Goal: Check status: Check status

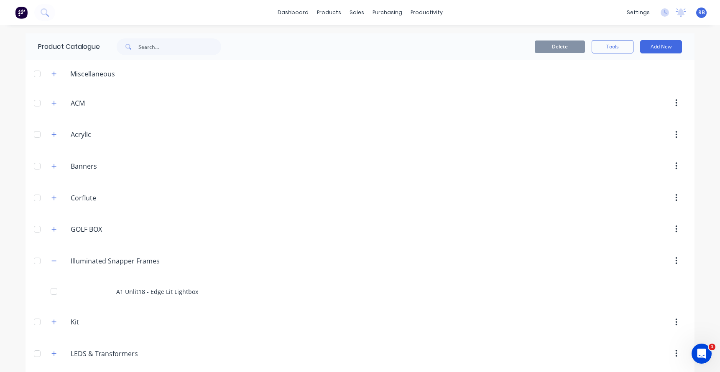
click at [303, 15] on link "dashboard" at bounding box center [292, 12] width 39 height 13
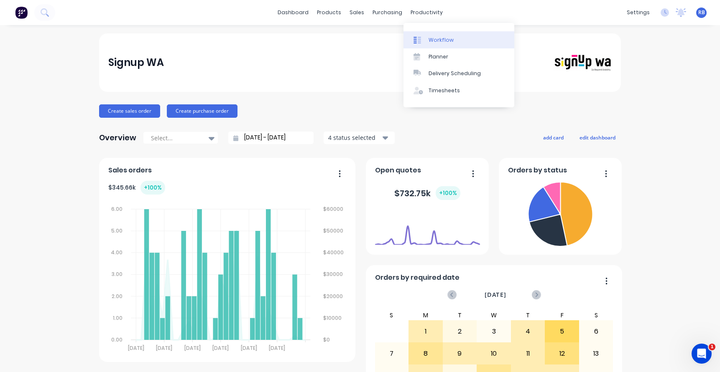
click at [442, 38] on div "Workflow" at bounding box center [440, 40] width 25 height 8
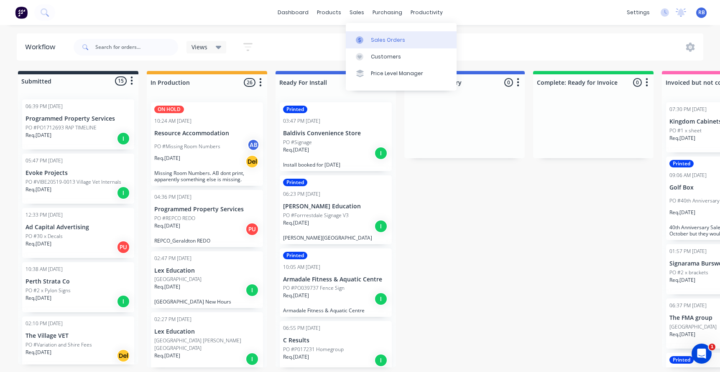
click at [382, 39] on div "Sales Orders" at bounding box center [388, 40] width 34 height 8
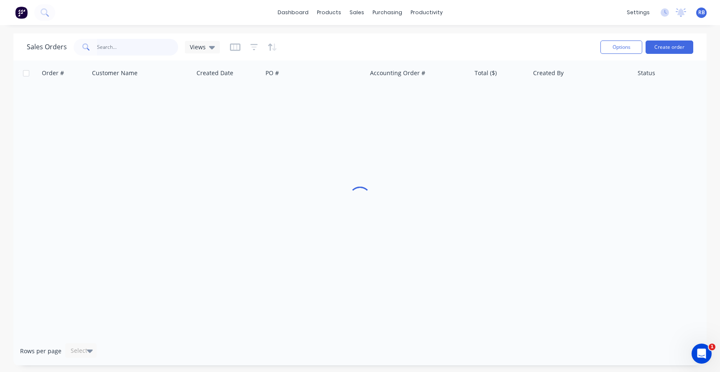
click at [113, 54] on input "text" at bounding box center [138, 47] width 82 height 17
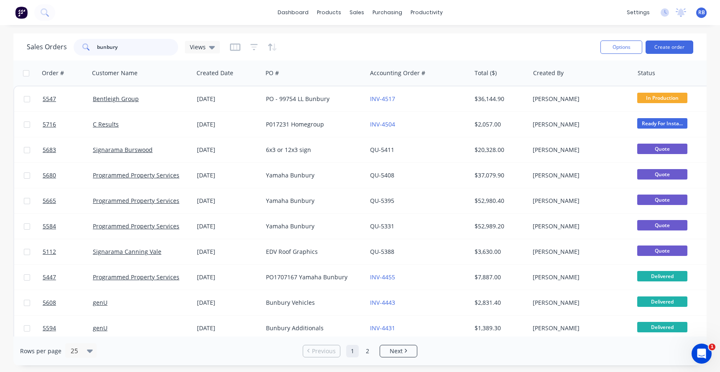
type input "bunbury"
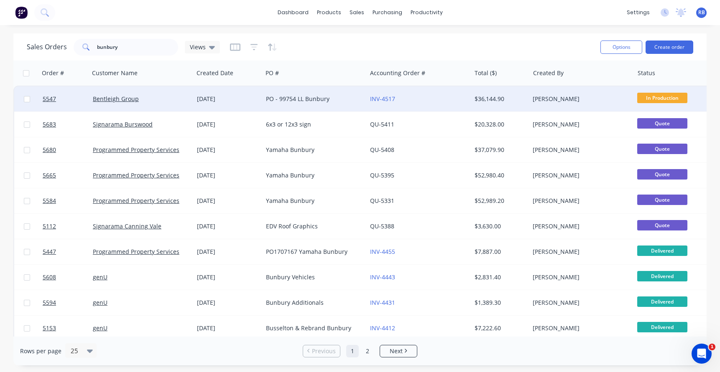
click at [436, 99] on div "INV-4517" at bounding box center [416, 99] width 93 height 8
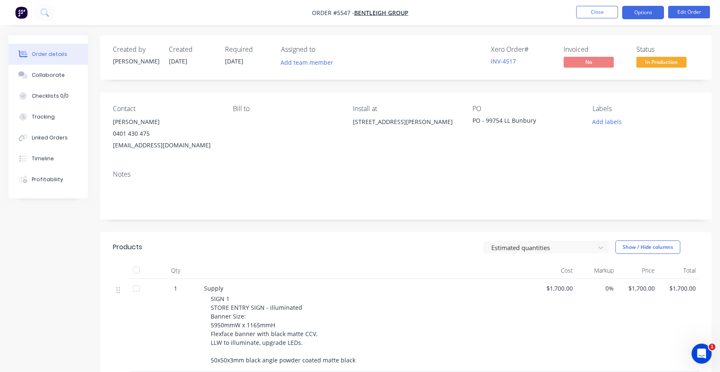
click at [635, 14] on button "Options" at bounding box center [643, 12] width 42 height 13
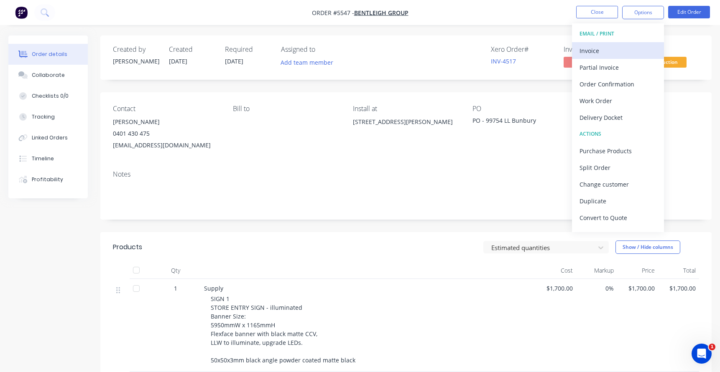
click at [595, 50] on div "Invoice" at bounding box center [617, 51] width 77 height 12
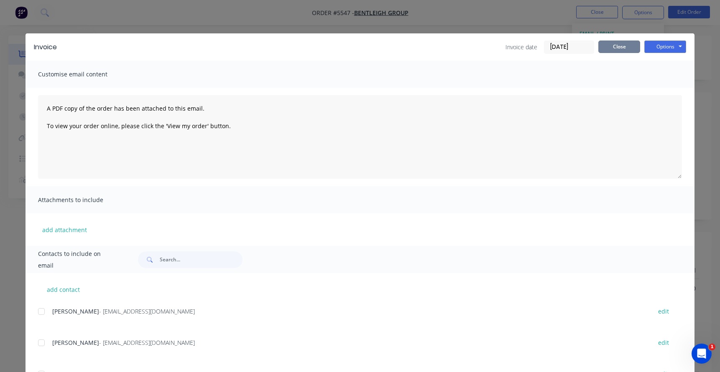
click at [626, 47] on button "Close" at bounding box center [619, 47] width 42 height 13
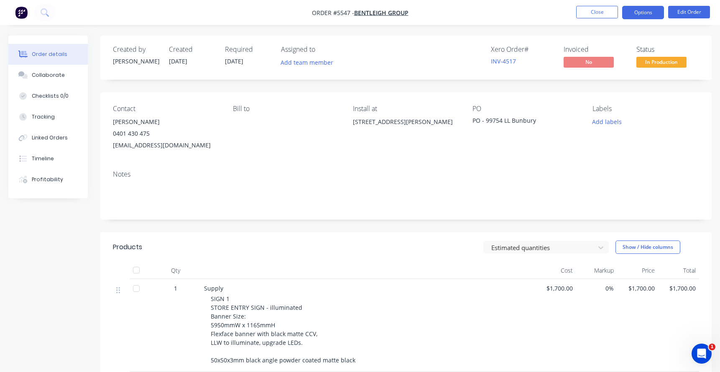
click at [636, 13] on button "Options" at bounding box center [643, 12] width 42 height 13
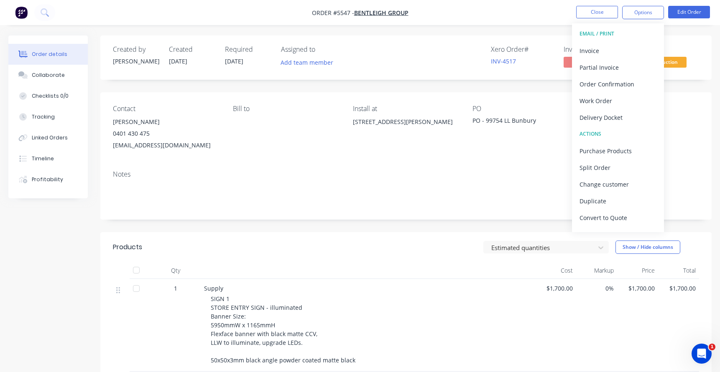
click at [513, 72] on div "Created by James Created 11/09/25 Required 19/09/25 Assigned to Add team member…" at bounding box center [405, 58] width 611 height 44
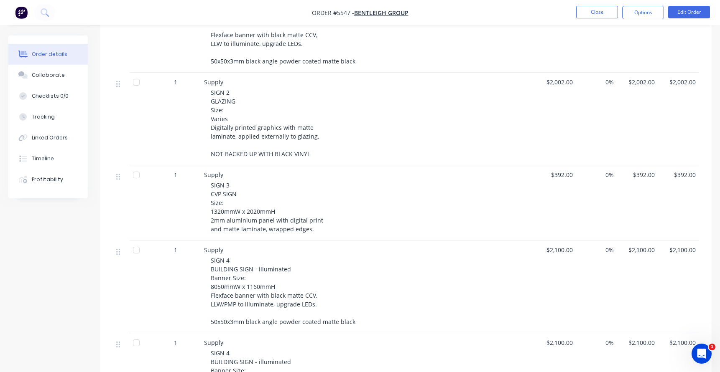
scroll to position [130, 0]
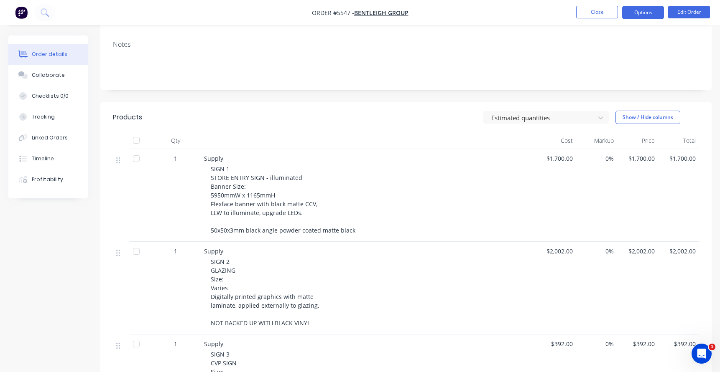
click at [645, 10] on button "Options" at bounding box center [643, 12] width 42 height 13
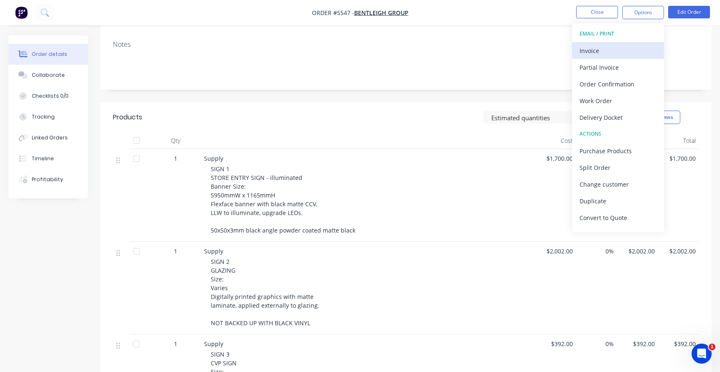
click at [595, 52] on div "Invoice" at bounding box center [617, 51] width 77 height 12
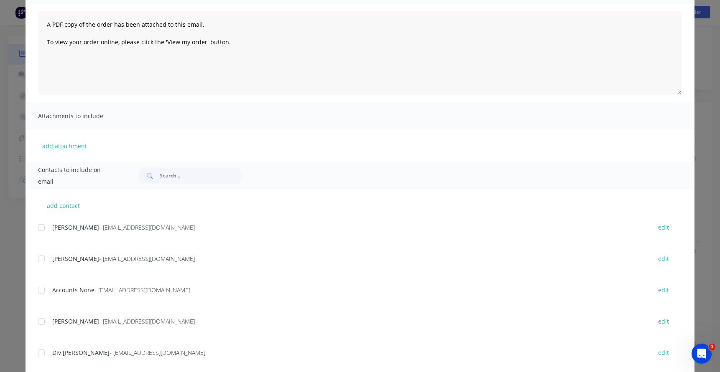
scroll to position [94, 0]
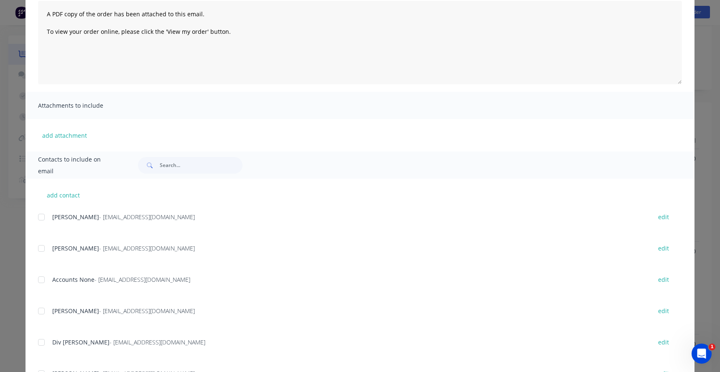
click at [40, 280] on div at bounding box center [41, 280] width 17 height 17
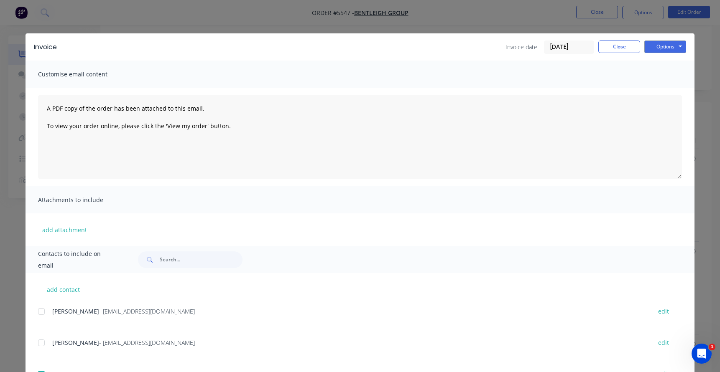
scroll to position [0, 0]
click at [655, 47] on button "Options" at bounding box center [665, 47] width 42 height 13
click at [658, 90] on button "Email" at bounding box center [671, 89] width 54 height 14
click at [613, 50] on button "Close" at bounding box center [619, 47] width 42 height 13
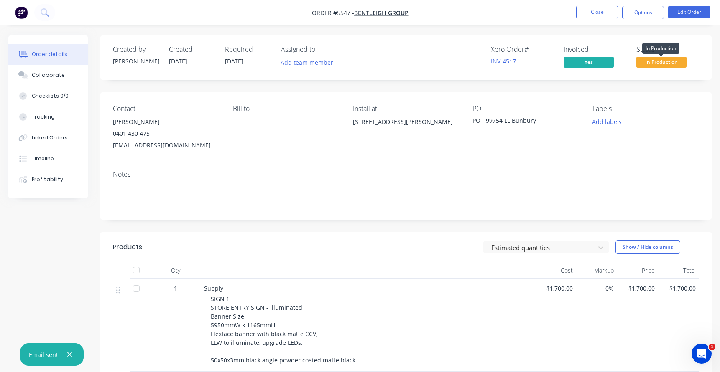
click at [654, 67] on span "In Production" at bounding box center [661, 62] width 50 height 10
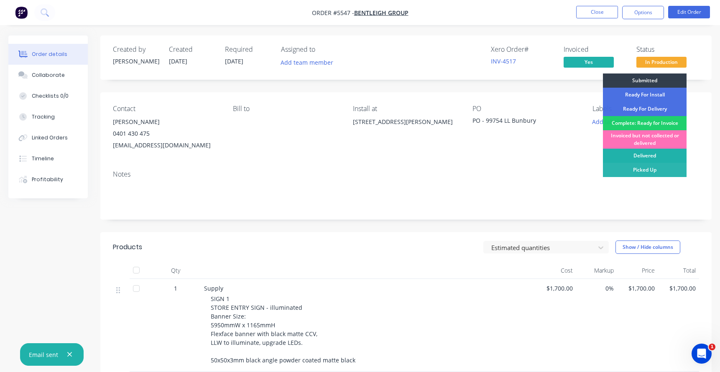
click at [658, 154] on div "Delivered" at bounding box center [645, 156] width 84 height 14
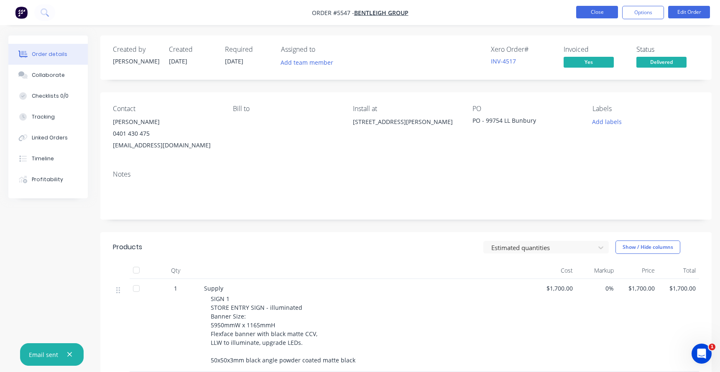
click at [591, 13] on button "Close" at bounding box center [597, 12] width 42 height 13
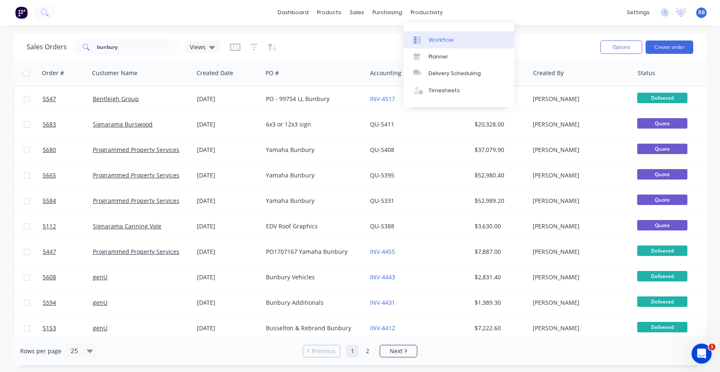
click at [439, 39] on div "Workflow" at bounding box center [440, 40] width 25 height 8
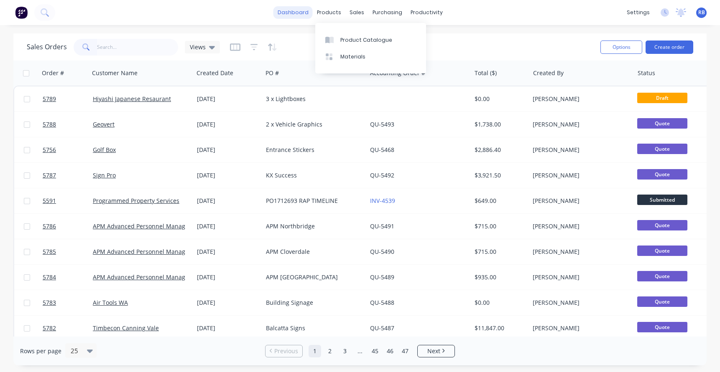
click at [299, 15] on link "dashboard" at bounding box center [292, 12] width 39 height 13
